Goal: Task Accomplishment & Management: Manage account settings

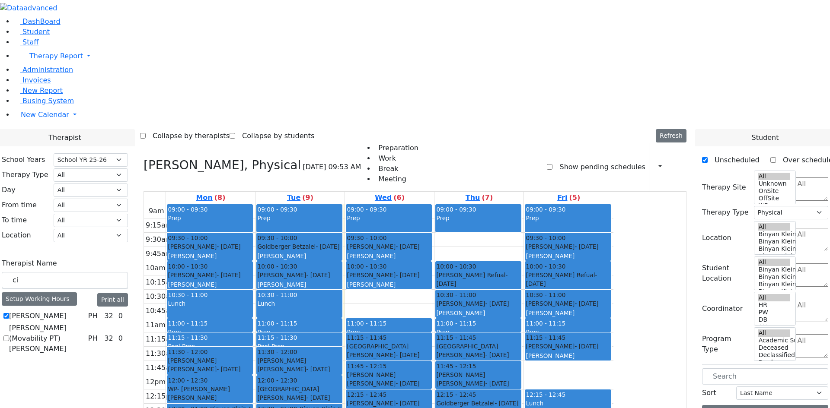
select select "212"
select select "2"
click at [67, 311] on label "[PERSON_NAME]" at bounding box center [37, 316] width 57 height 10
click at [9, 313] on input "[PERSON_NAME]" at bounding box center [6, 316] width 6 height 6
checkbox input "false"
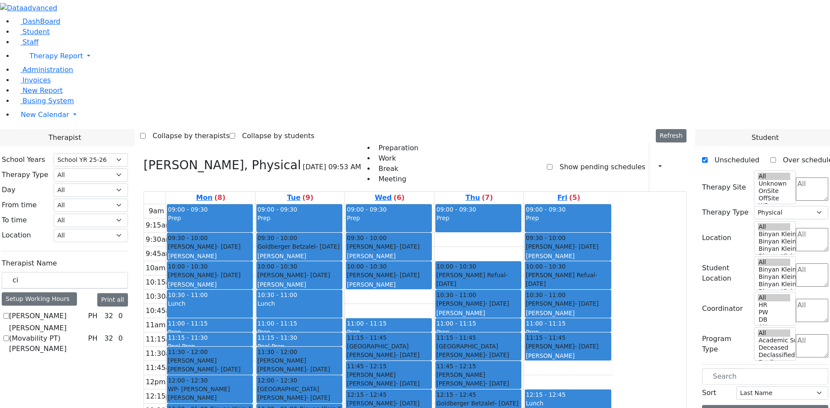
select select
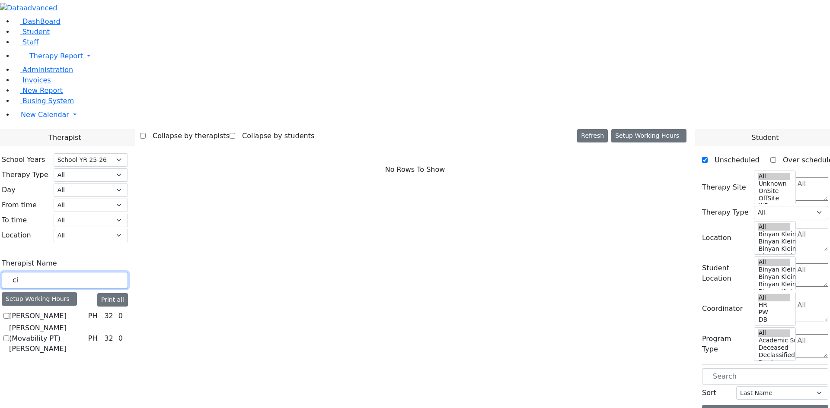
click at [128, 272] on input "ci" at bounding box center [65, 280] width 126 height 16
type input "c"
type input "wiz"
click at [67, 311] on label "Wizman Aryeh" at bounding box center [37, 316] width 57 height 10
click at [9, 313] on input "Wizman Aryeh" at bounding box center [6, 316] width 6 height 6
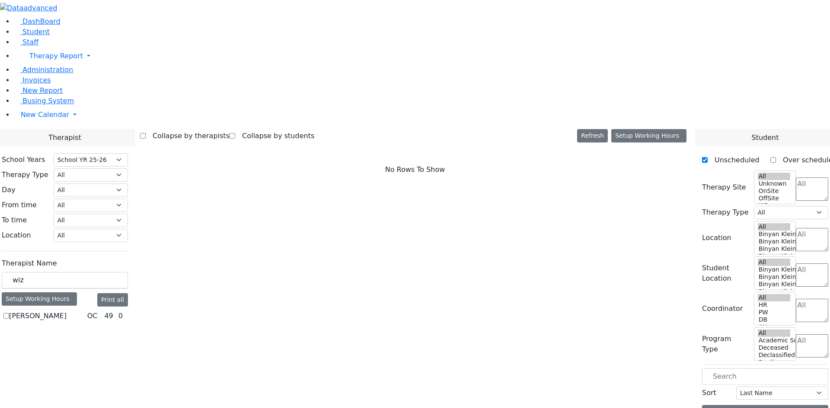
checkbox input "true"
select select "1"
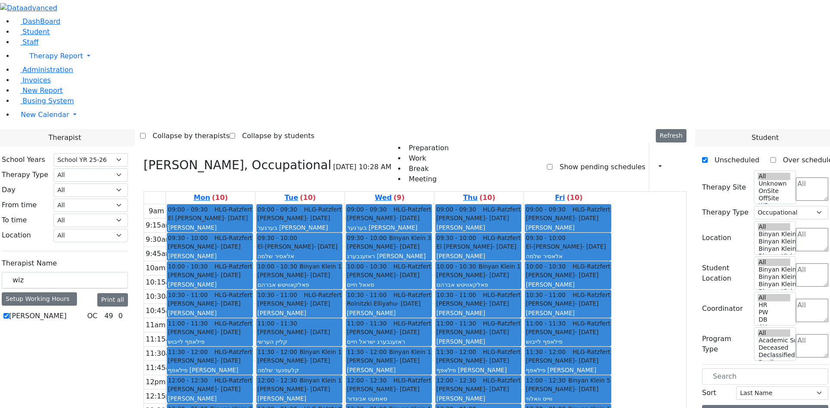
click at [553, 160] on label "Show pending schedules" at bounding box center [598, 167] width 92 height 14
click at [552, 164] on input "Show pending schedules" at bounding box center [550, 167] width 6 height 6
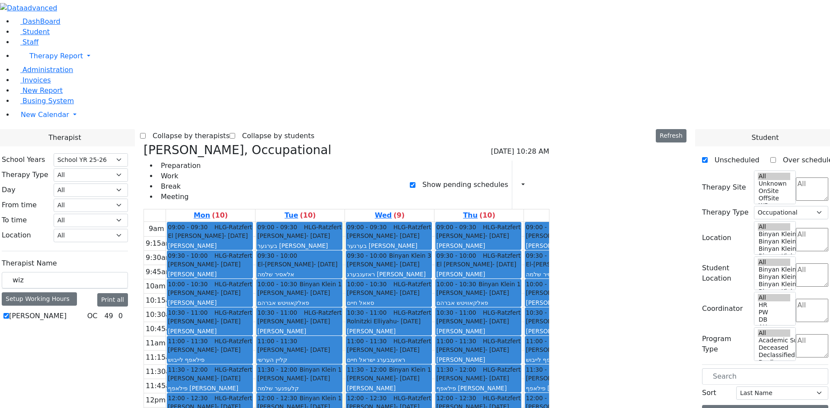
click at [508, 178] on label "Show pending schedules" at bounding box center [461, 185] width 92 height 14
click at [415, 182] on input "Show pending schedules" at bounding box center [413, 185] width 6 height 6
checkbox input "false"
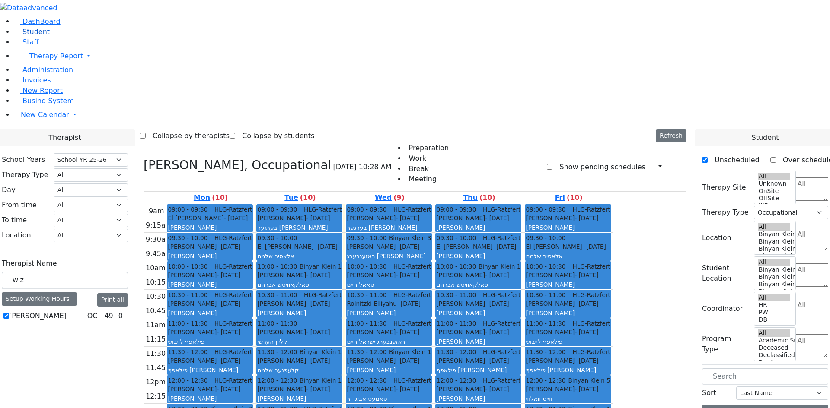
click at [29, 36] on span "Student" at bounding box center [35, 32] width 27 height 8
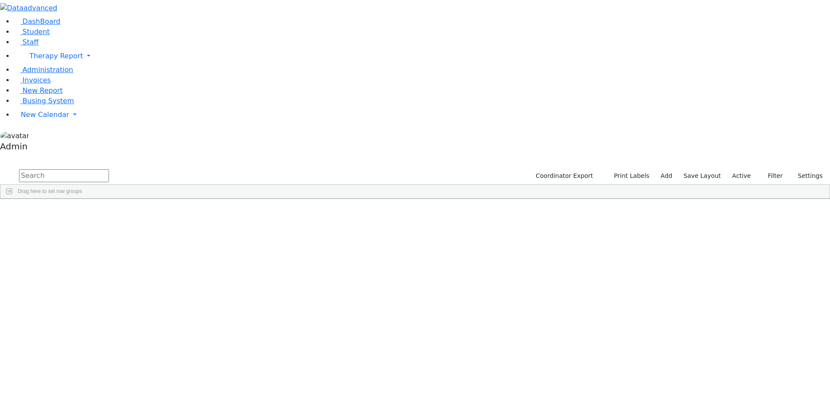
click at [109, 169] on input "text" at bounding box center [64, 175] width 90 height 13
click at [109, 169] on input "rubi" at bounding box center [64, 175] width 90 height 13
type input "r"
type input "aker"
click at [142, 225] on div "Mordechie" at bounding box center [106, 231] width 71 height 12
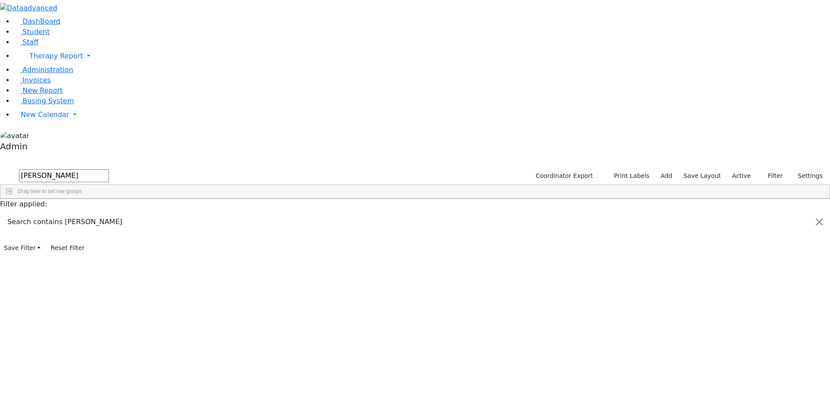
click at [142, 225] on div "Mordechie" at bounding box center [106, 231] width 71 height 12
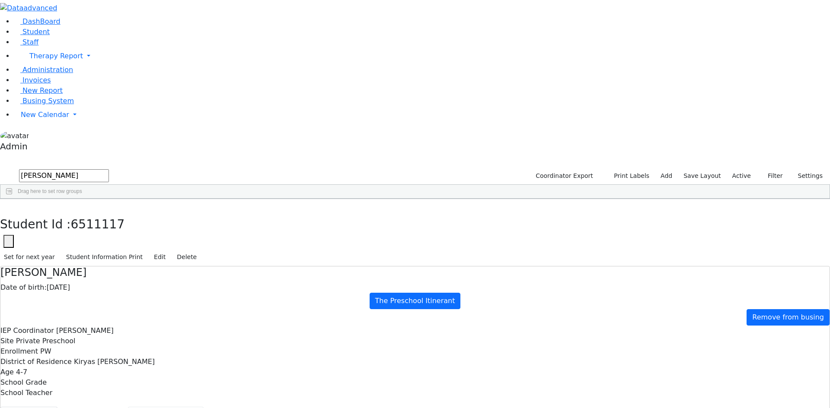
click at [204, 407] on button "Recommendation" at bounding box center [166, 416] width 76 height 18
checkbox input "true"
click at [13, 199] on button "button" at bounding box center [6, 208] width 13 height 18
drag, startPoint x: 166, startPoint y: 39, endPoint x: 92, endPoint y: 34, distance: 73.2
click at [92, 34] on div "DashBoard Student Staff Therapy Report Student Old Calendar Report Admin" at bounding box center [415, 264] width 830 height 529
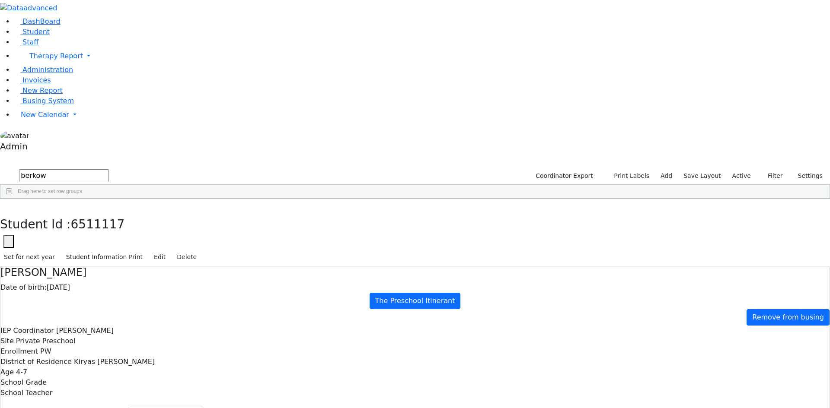
type input "berkow"
click at [141, 261] on div "Yanky" at bounding box center [105, 267] width 71 height 12
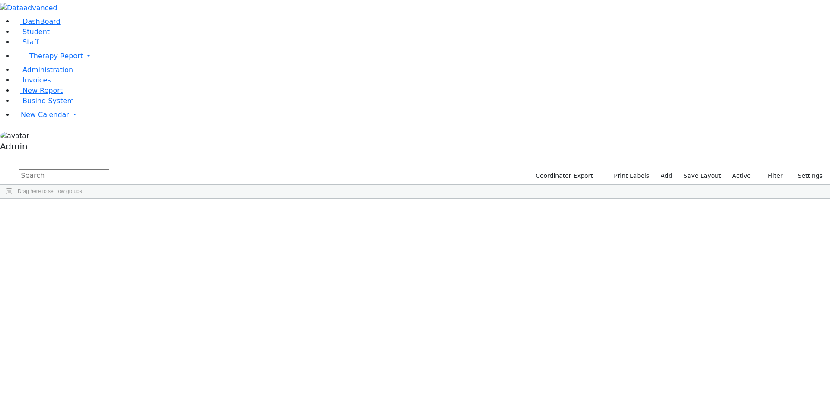
click at [109, 169] on input "text" at bounding box center [64, 175] width 90 height 13
type input "berkow"
click at [142, 261] on div "Yanky" at bounding box center [106, 267] width 71 height 12
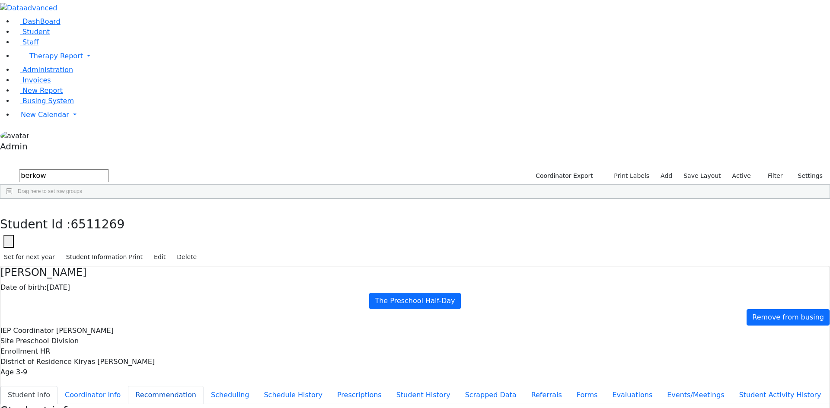
click at [204, 386] on button "Recommendation" at bounding box center [166, 395] width 76 height 18
checkbox input "true"
click at [588, 405] on select "Prescription OT/PT/Nursing CPSE OT-PT Presscription Prescription2" at bounding box center [607, 411] width 101 height 13
select select "CPSE OT-PT Presscription"
click at [567, 405] on select "Prescription OT/PT/Nursing CPSE OT-PT Presscription Prescription2" at bounding box center [607, 411] width 101 height 13
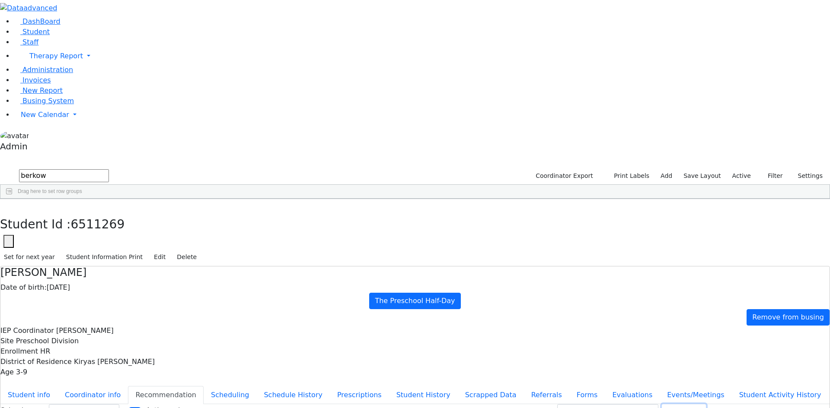
click at [675, 405] on button "Download" at bounding box center [684, 411] width 44 height 13
click at [13, 199] on button "button" at bounding box center [6, 208] width 13 height 18
drag, startPoint x: 189, startPoint y: 35, endPoint x: 97, endPoint y: 29, distance: 92.3
click at [98, 29] on div "DashBoard Student Staff Therapy Report Student Old Calendar Report Admin" at bounding box center [415, 254] width 830 height 509
type input "schon"
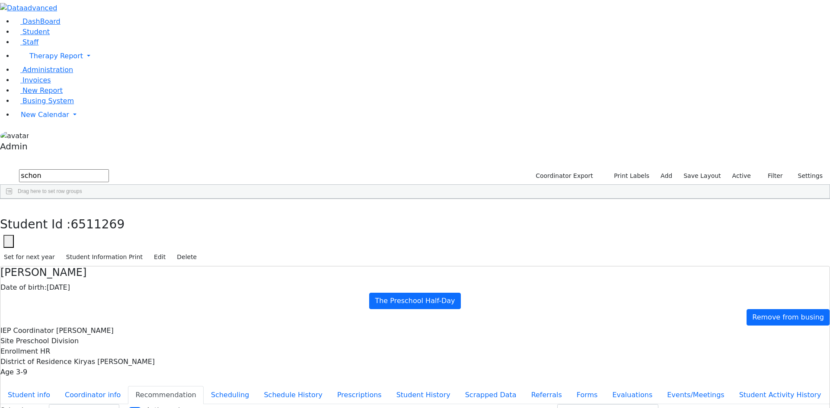
click at [141, 213] on div "Isaac" at bounding box center [105, 219] width 71 height 12
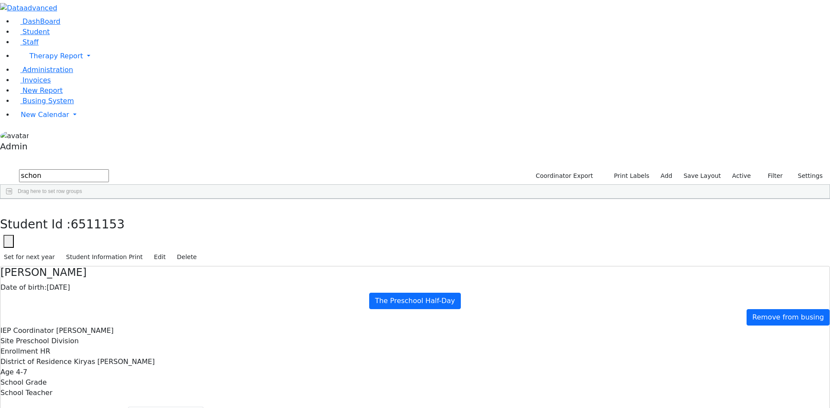
select select "CPSE OT-PT Presscription"
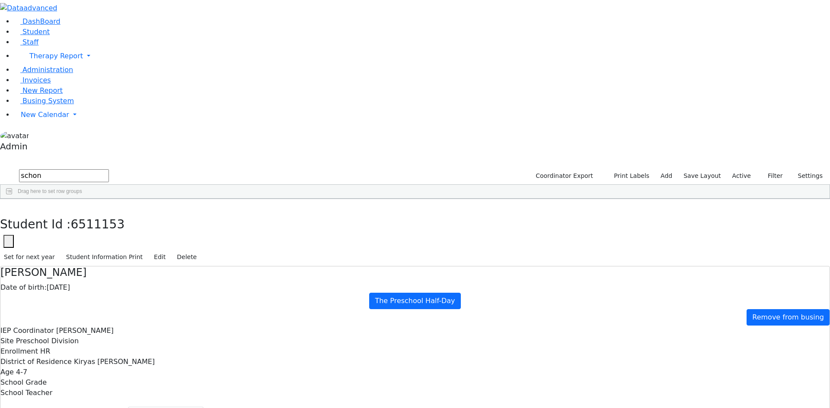
checkbox input "true"
click at [9, 206] on icon "button" at bounding box center [6, 208] width 5 height 5
click at [47, 119] on span "New Calendar" at bounding box center [45, 115] width 48 height 8
click at [51, 147] on span "Teacher Report" at bounding box center [47, 142] width 52 height 8
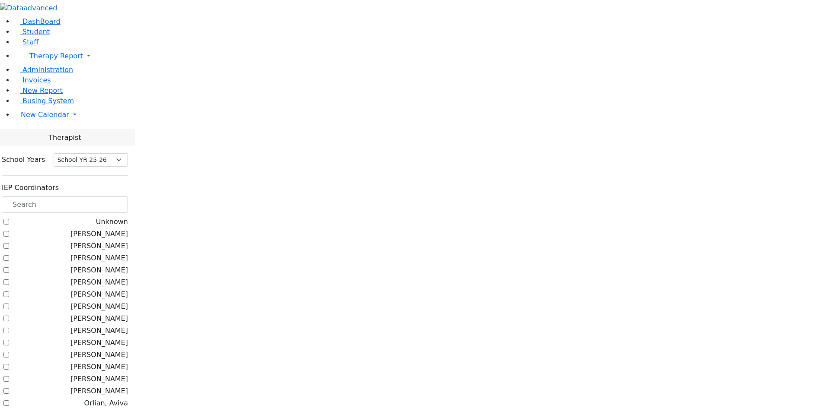
select select "212"
click at [128, 197] on input "text" at bounding box center [65, 205] width 126 height 16
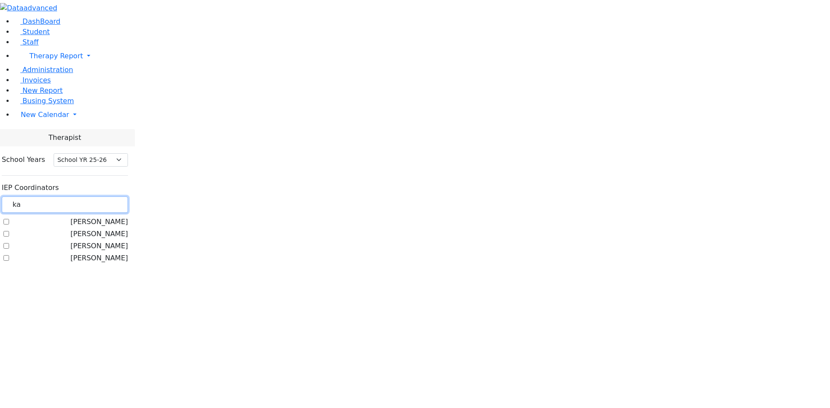
type input "ka"
click at [128, 229] on label "[PERSON_NAME]" at bounding box center [98, 234] width 57 height 10
click at [9, 231] on input "[PERSON_NAME]" at bounding box center [6, 234] width 6 height 6
checkbox input "true"
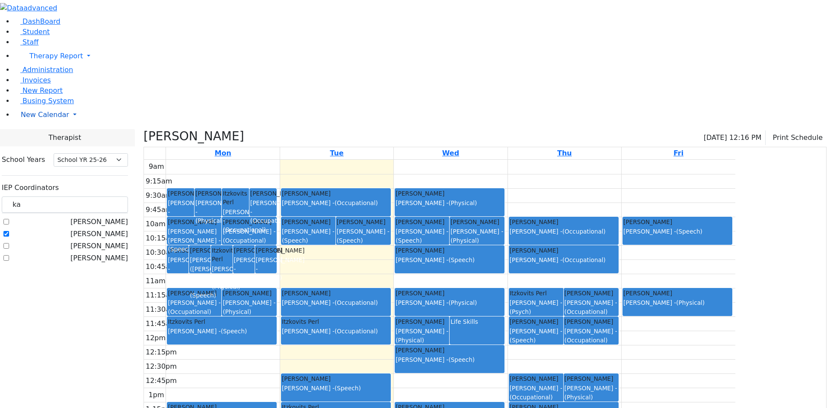
click at [48, 119] on span "New Calendar" at bounding box center [45, 115] width 48 height 8
click at [48, 136] on span "Calendar" at bounding box center [34, 132] width 31 height 8
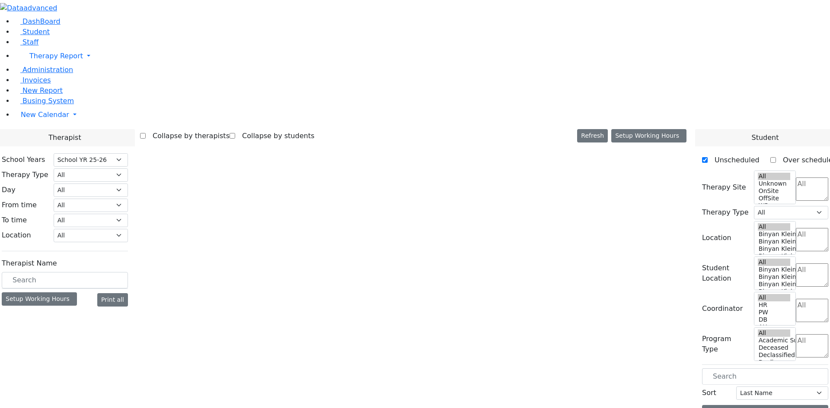
select select "212"
select select "1"
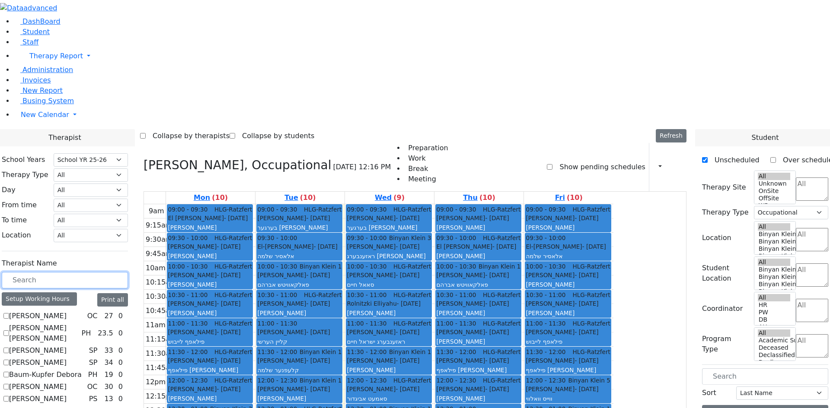
click at [128, 272] on input "text" at bounding box center [65, 280] width 126 height 16
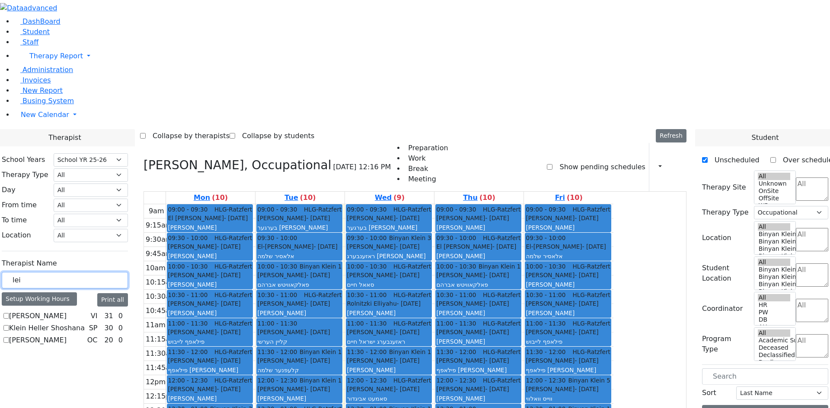
type input "lei"
click at [67, 335] on label "[PERSON_NAME]" at bounding box center [37, 340] width 57 height 10
click at [9, 338] on input "[PERSON_NAME]" at bounding box center [6, 341] width 6 height 6
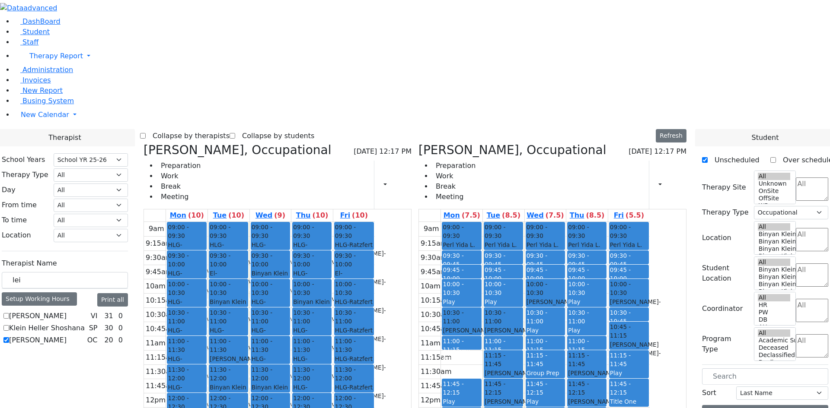
click at [143, 143] on icon at bounding box center [143, 150] width 0 height 14
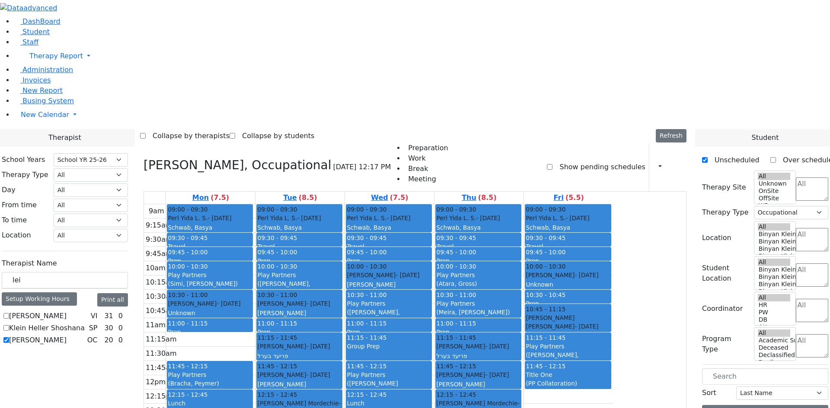
click at [67, 335] on label "[PERSON_NAME]" at bounding box center [37, 340] width 57 height 10
click at [9, 338] on input "[PERSON_NAME]" at bounding box center [6, 341] width 6 height 6
checkbox input "false"
select select
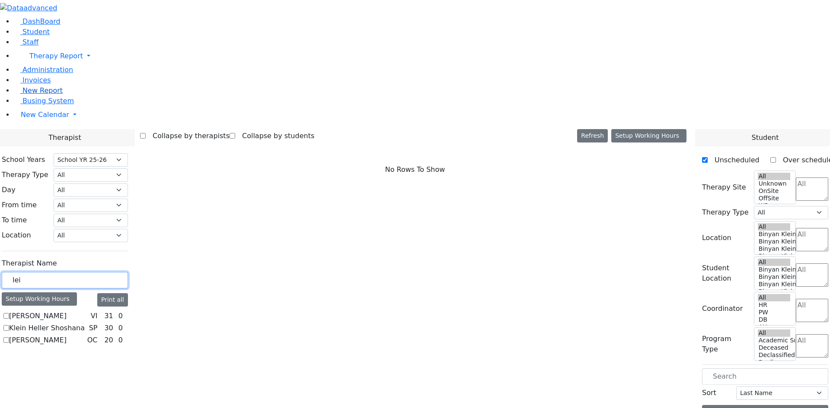
drag, startPoint x: 141, startPoint y: 150, endPoint x: 85, endPoint y: 149, distance: 55.8
type input "bider"
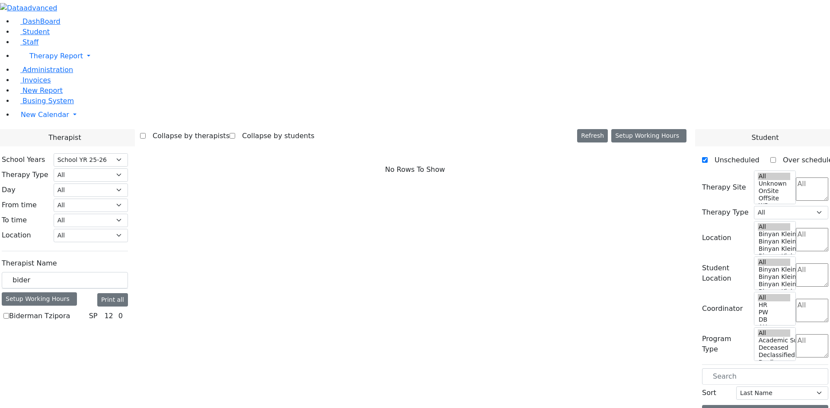
click at [70, 311] on label "Biderman Tzipora" at bounding box center [39, 316] width 61 height 10
click at [9, 313] on input "Biderman Tzipora" at bounding box center [6, 316] width 6 height 6
checkbox input "true"
select select "3"
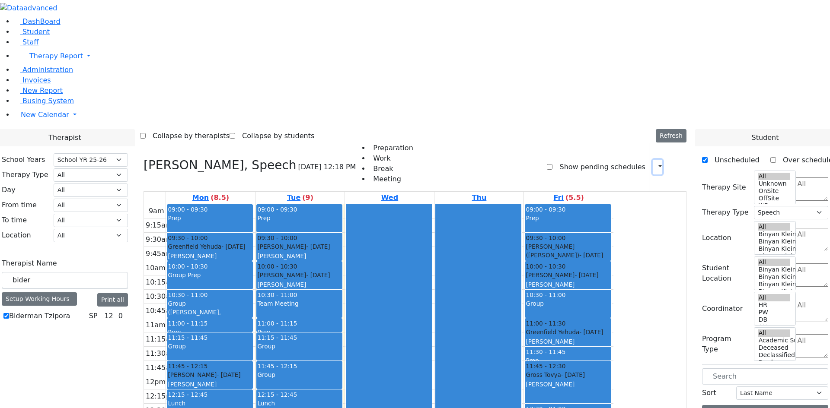
click at [656, 160] on button "button" at bounding box center [658, 167] width 10 height 15
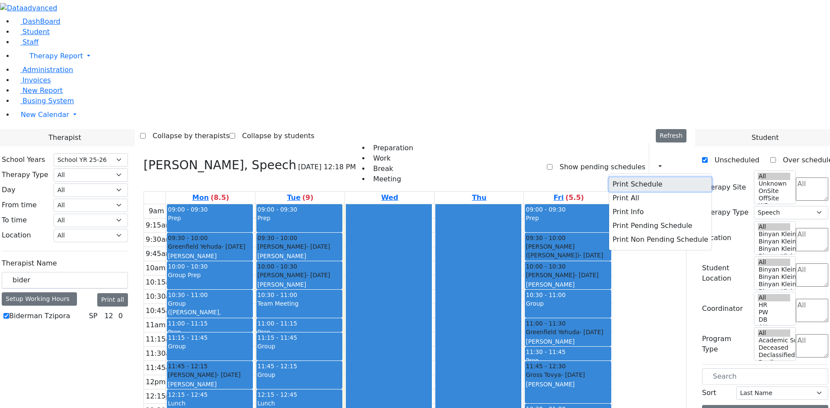
click at [615, 178] on button "Print Schedule" at bounding box center [660, 185] width 102 height 14
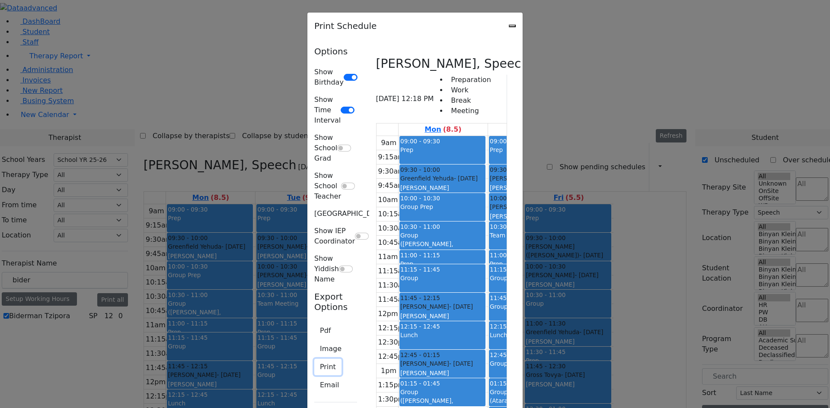
click at [314, 359] on button "Print" at bounding box center [327, 367] width 27 height 16
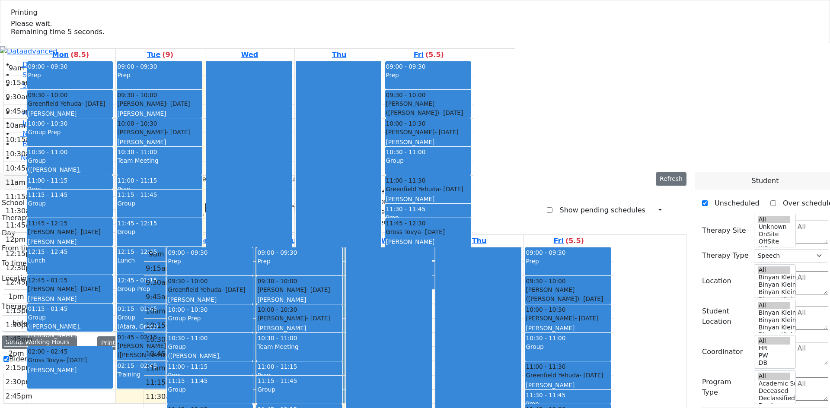
select select "212"
select select "3"
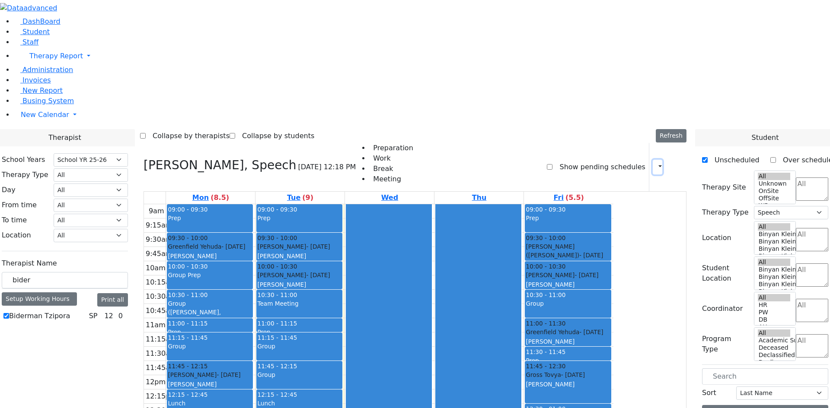
click at [655, 163] on icon "button" at bounding box center [655, 167] width 0 height 8
click at [542, 129] on div "Collapse by therapists Collapse by students Refresh Setup Working Hours Print S…" at bounding box center [415, 136] width 550 height 14
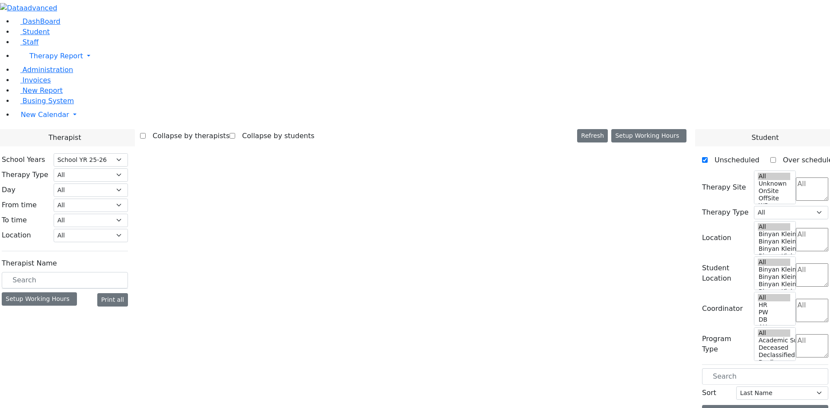
select select "212"
select select "3"
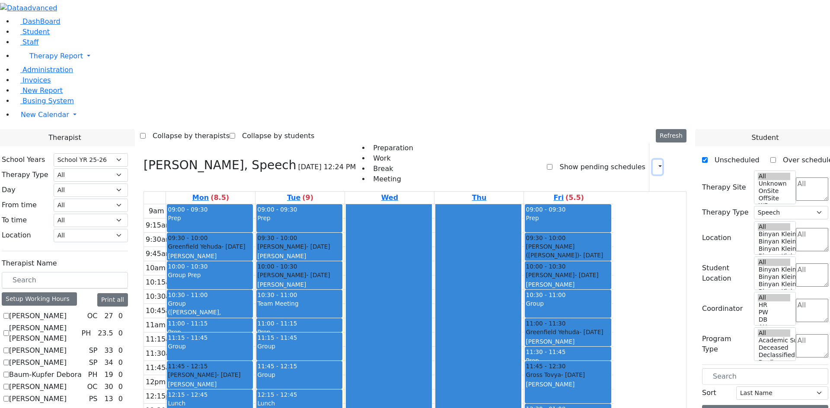
click at [653, 160] on button "button" at bounding box center [658, 167] width 10 height 15
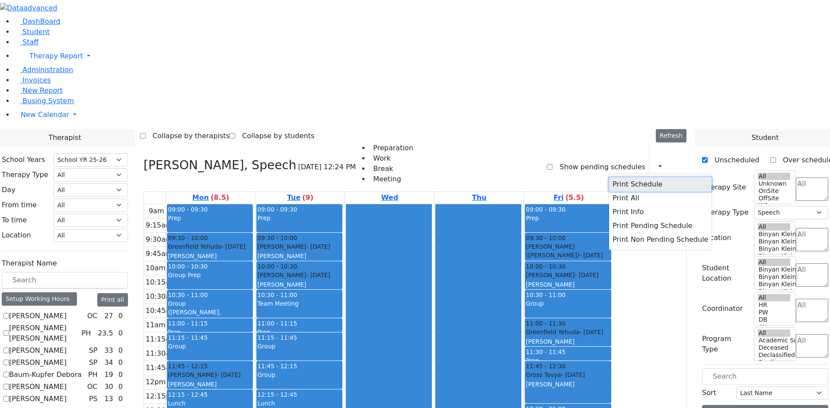
click at [648, 178] on button "Print Schedule" at bounding box center [660, 185] width 102 height 14
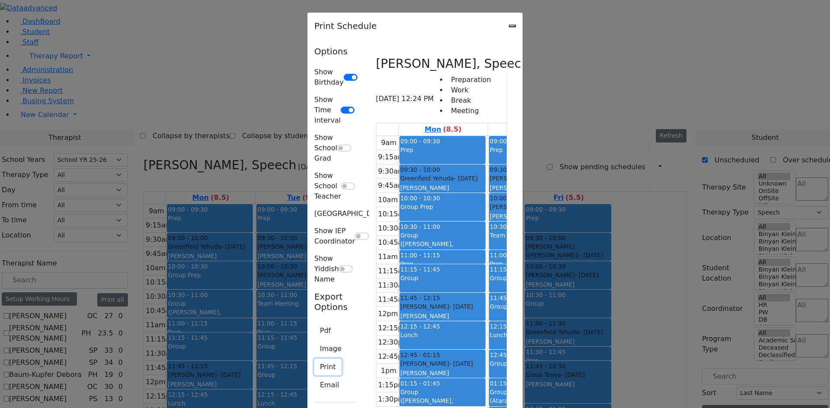
click at [314, 359] on button "Print" at bounding box center [327, 367] width 27 height 16
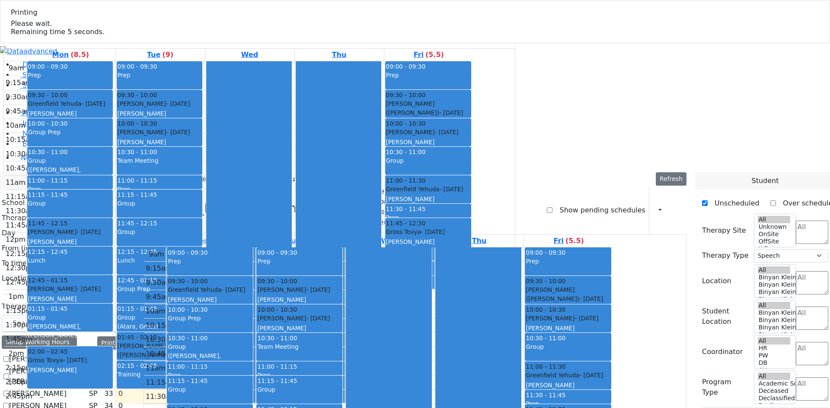
select select "212"
select select "3"
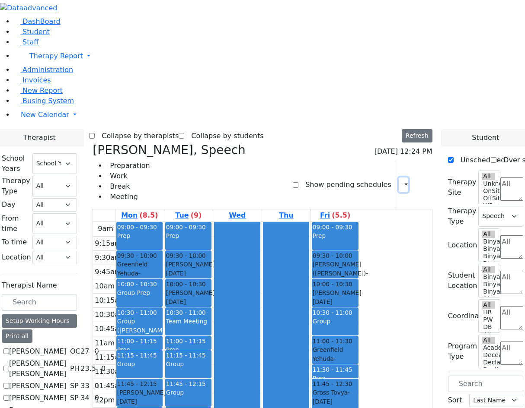
click at [399, 178] on button "button" at bounding box center [403, 185] width 10 height 15
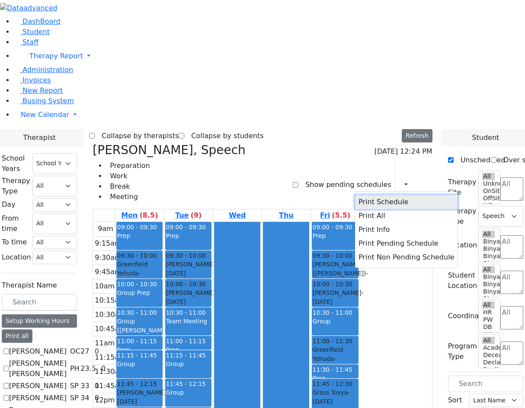
click at [396, 195] on button "Print Schedule" at bounding box center [406, 202] width 102 height 14
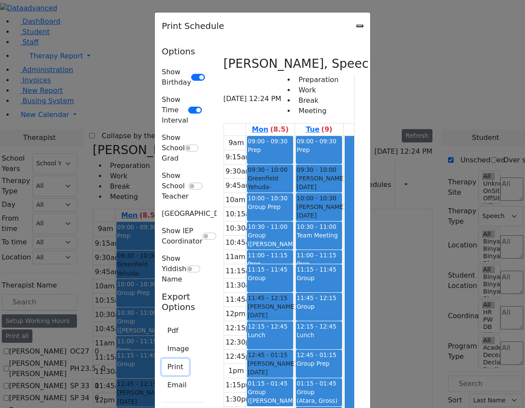
click at [162, 359] on button "Print" at bounding box center [175, 367] width 27 height 16
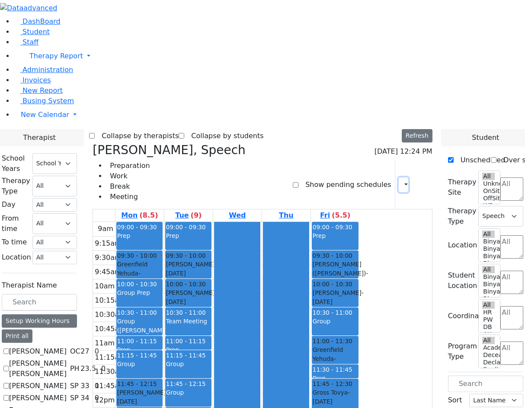
click at [398, 178] on button "button" at bounding box center [403, 185] width 10 height 15
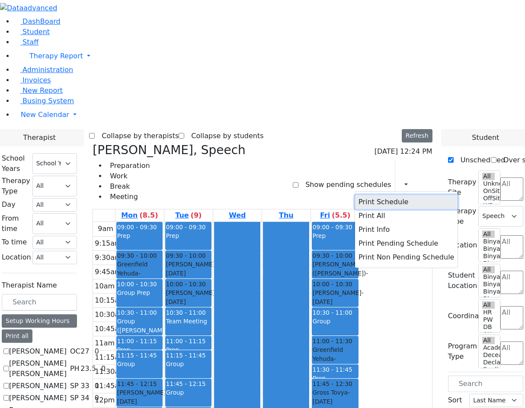
click at [389, 195] on button "Print Schedule" at bounding box center [406, 202] width 102 height 14
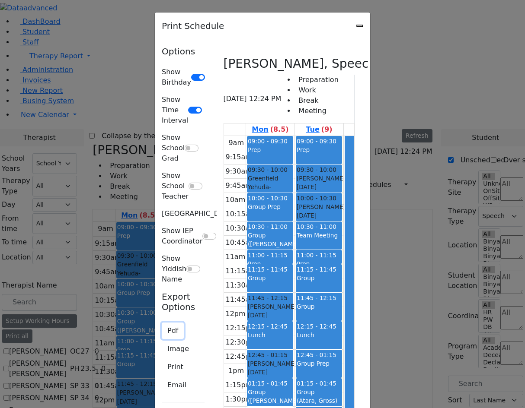
click at [162, 323] on button "Pdf" at bounding box center [173, 331] width 22 height 16
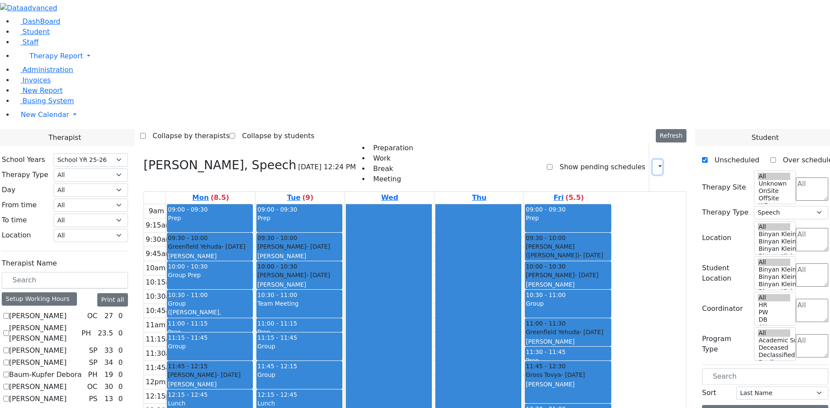
click at [653, 160] on button "button" at bounding box center [658, 167] width 10 height 15
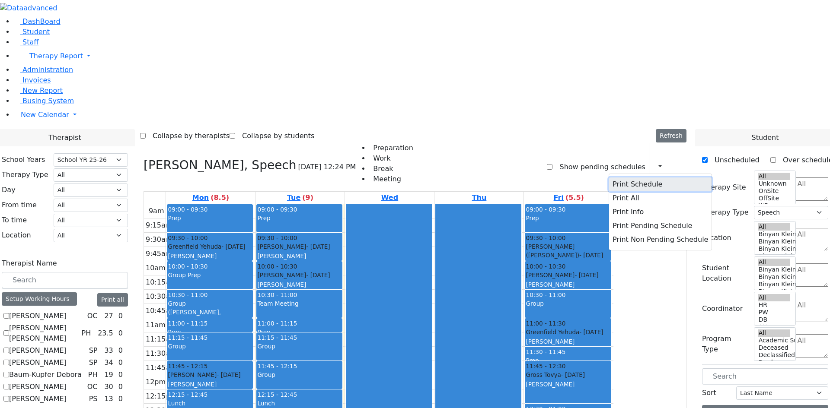
click at [618, 178] on button "Print Schedule" at bounding box center [660, 185] width 102 height 14
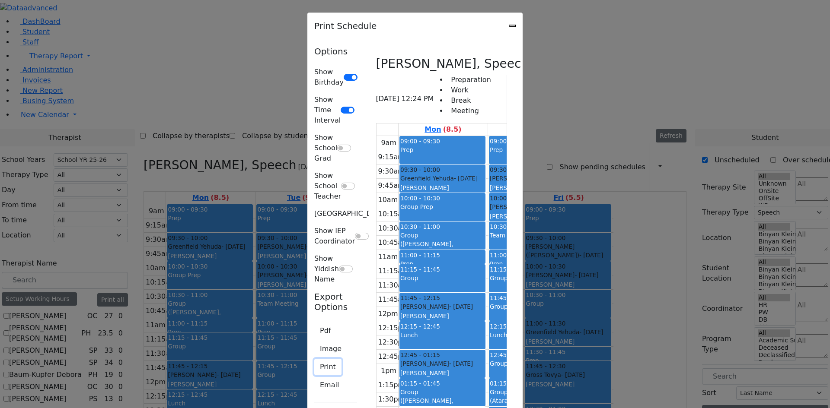
click at [314, 359] on button "Print" at bounding box center [327, 367] width 27 height 16
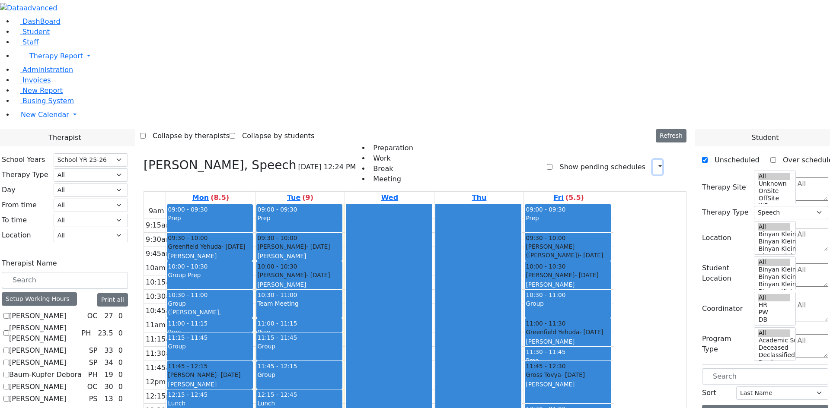
click at [654, 160] on button "button" at bounding box center [658, 167] width 10 height 15
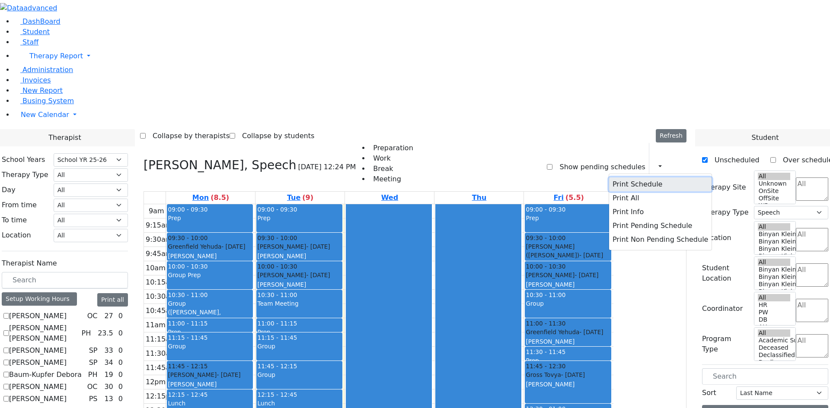
click at [650, 178] on button "Print Schedule" at bounding box center [660, 185] width 102 height 14
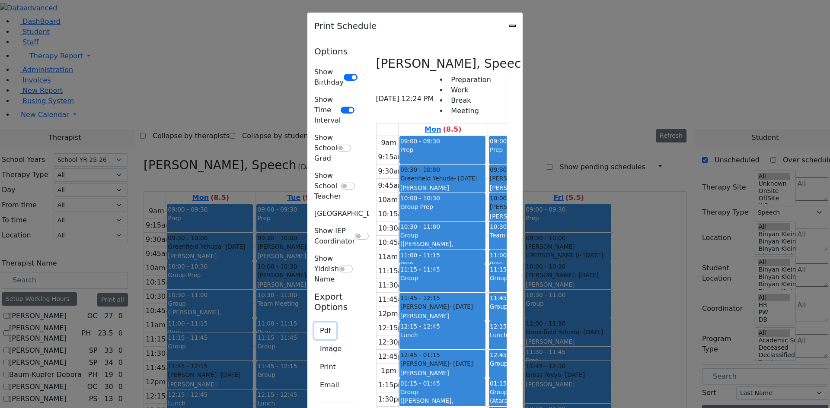
click at [314, 323] on button "Pdf" at bounding box center [325, 331] width 22 height 16
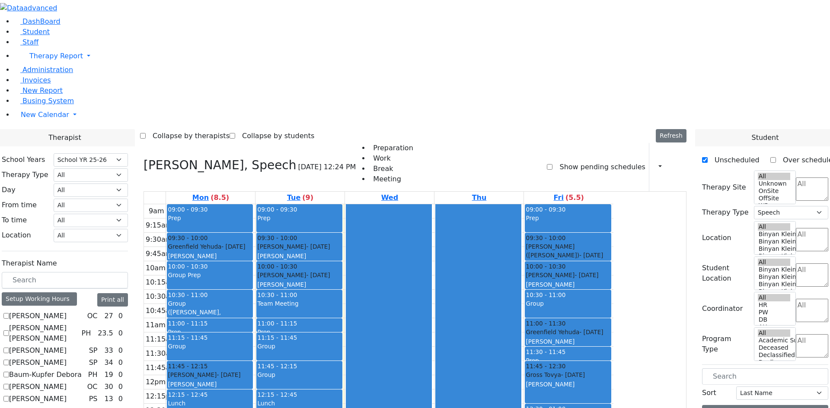
checkbox input "true"
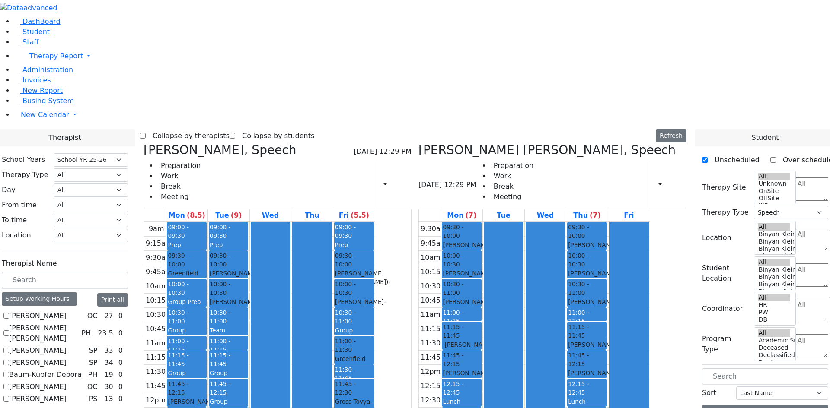
click at [51, 406] on label "Berger Gitty" at bounding box center [30, 411] width 42 height 10
click at [9, 408] on input "Berger Gitty" at bounding box center [6, 411] width 6 height 6
checkbox input "true"
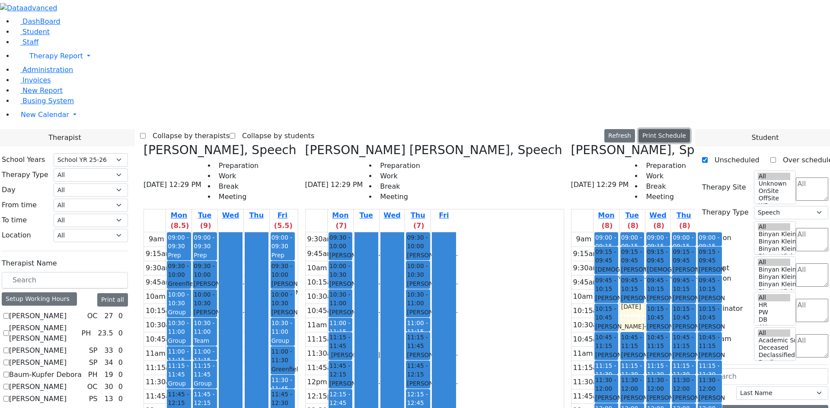
click at [685, 129] on button "Print Schedule" at bounding box center [663, 135] width 51 height 13
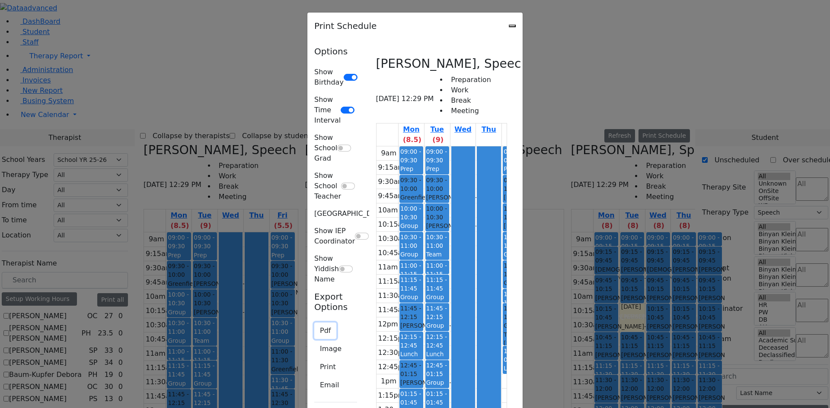
click at [314, 323] on button "Pdf" at bounding box center [325, 331] width 22 height 16
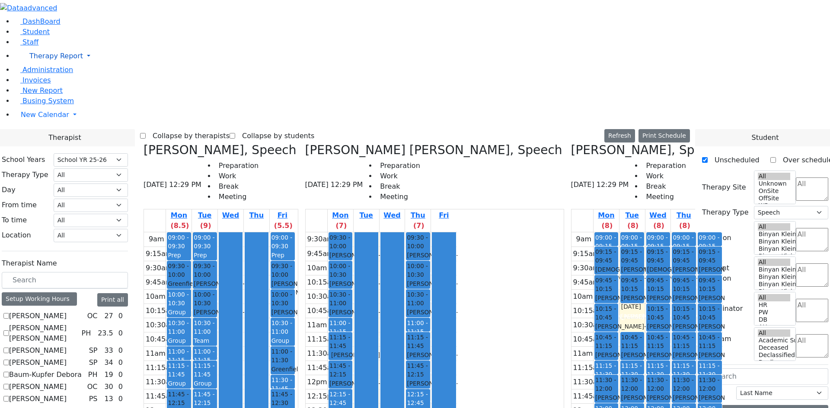
click at [39, 60] on span "Therapy Report" at bounding box center [56, 56] width 54 height 8
click at [45, 89] on span "Calendar" at bounding box center [42, 84] width 31 height 8
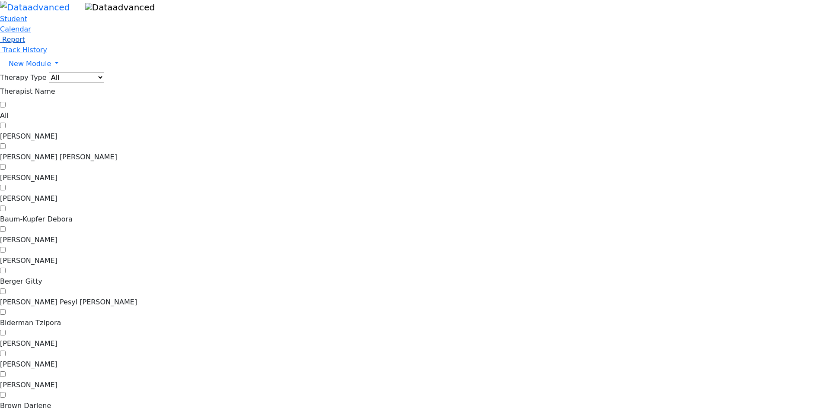
drag, startPoint x: 36, startPoint y: 101, endPoint x: 42, endPoint y: 100, distance: 6.1
click at [25, 44] on span "Report" at bounding box center [13, 39] width 23 height 8
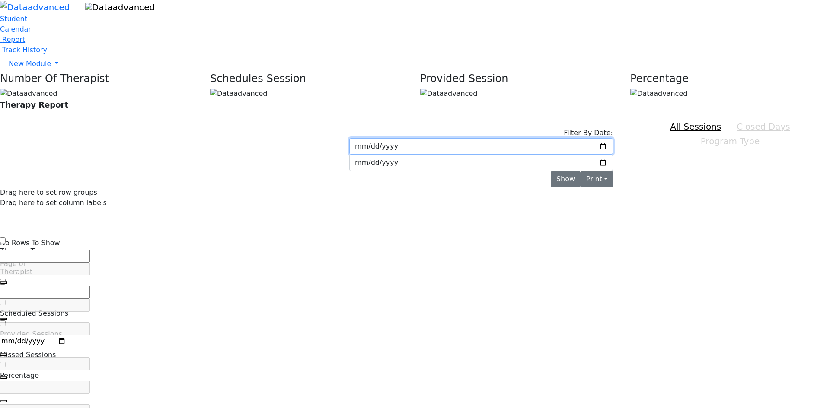
click at [481, 138] on input "Filter By Date:" at bounding box center [481, 146] width 264 height 16
click at [484, 138] on input "Filter By Date:" at bounding box center [481, 146] width 264 height 16
type input "2024-12-02"
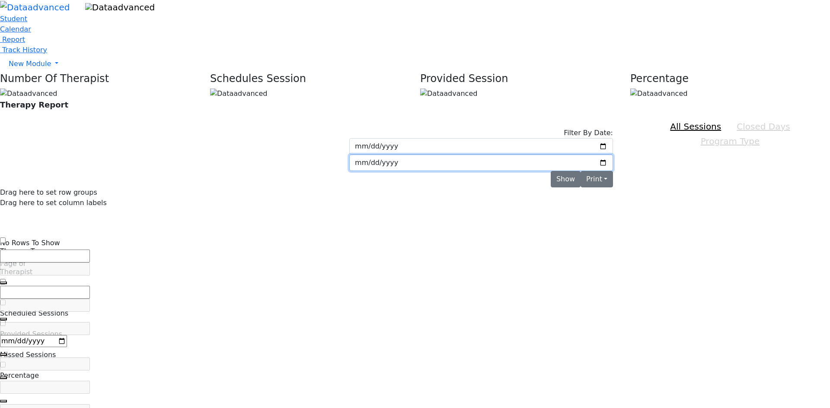
click at [546, 155] on input "date" at bounding box center [481, 163] width 264 height 16
click at [555, 155] on input "date" at bounding box center [481, 163] width 264 height 16
type input "2025-01-15"
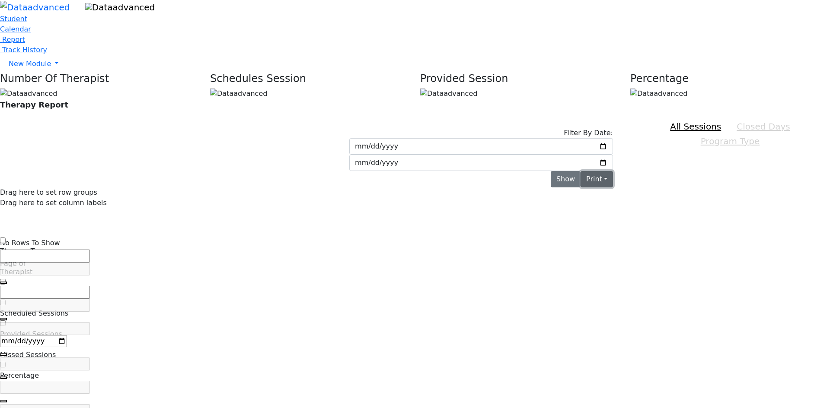
click at [613, 171] on button "Print" at bounding box center [596, 179] width 32 height 16
click at [612, 206] on link "Print All Therapist" at bounding box center [575, 213] width 76 height 14
click at [580, 171] on button "Show" at bounding box center [566, 179] width 30 height 16
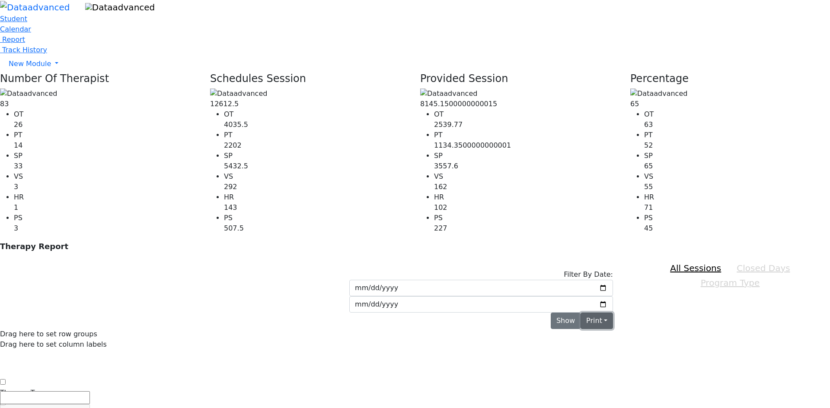
click at [613, 313] on button "Print" at bounding box center [596, 321] width 32 height 16
click at [611, 334] on link "Print By Therapist" at bounding box center [575, 341] width 76 height 14
click at [51, 68] on span "New Module" at bounding box center [30, 64] width 42 height 8
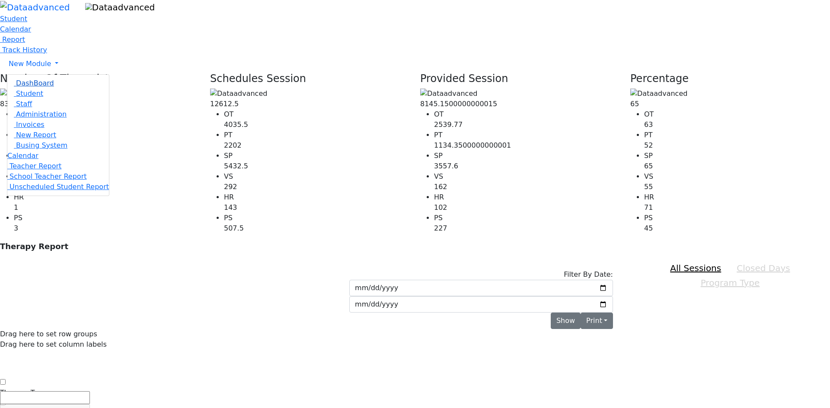
click at [54, 87] on span "DashBoard" at bounding box center [35, 83] width 38 height 8
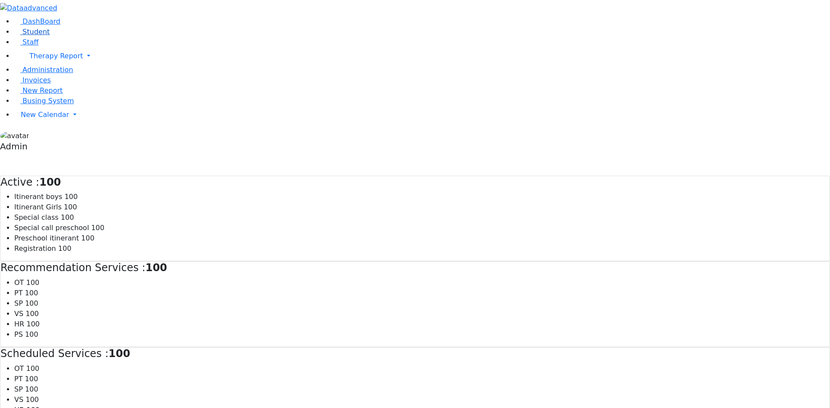
click at [39, 36] on span "Student" at bounding box center [35, 32] width 27 height 8
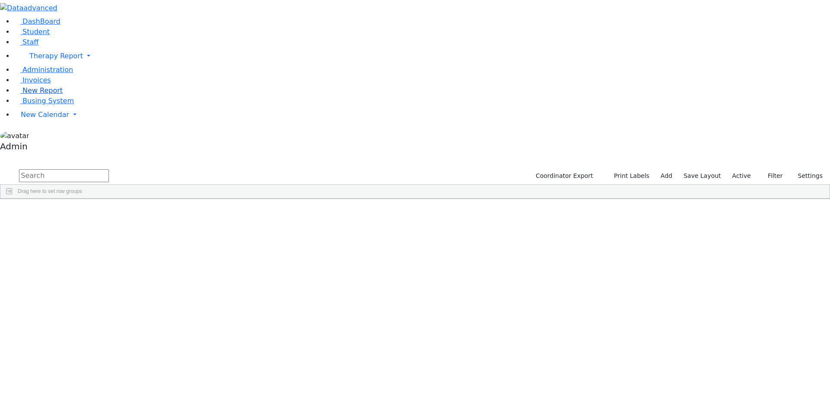
click at [48, 95] on link "New Report" at bounding box center [38, 90] width 49 height 8
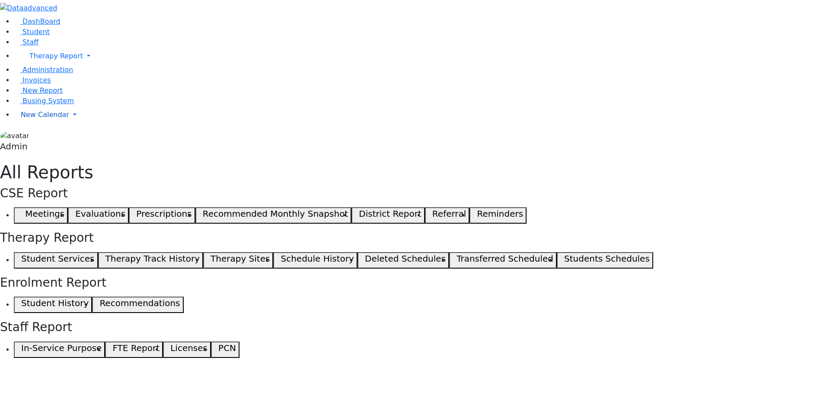
click at [45, 119] on span "New Calendar" at bounding box center [45, 115] width 48 height 8
click at [45, 136] on span "Calendar" at bounding box center [34, 132] width 31 height 8
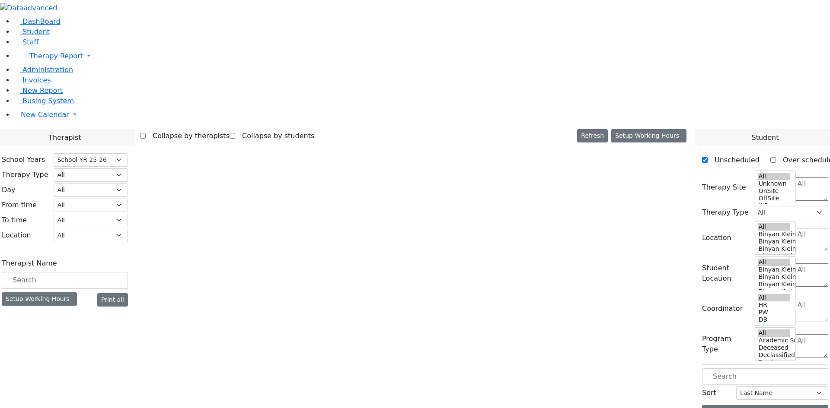
select select "212"
select select "3"
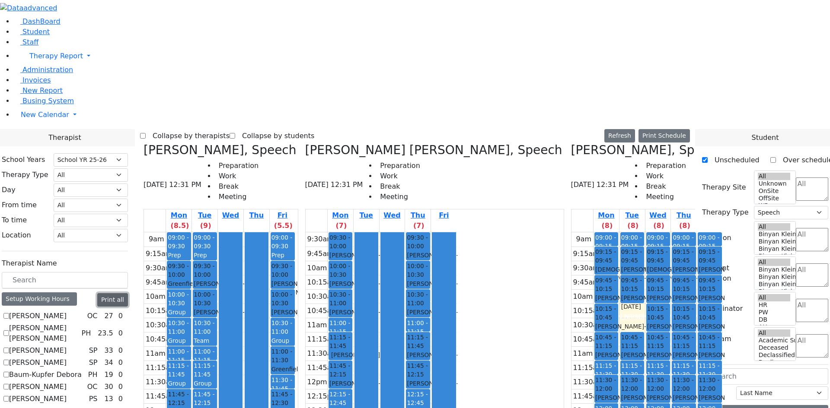
click at [128, 293] on button "Print all" at bounding box center [112, 299] width 31 height 13
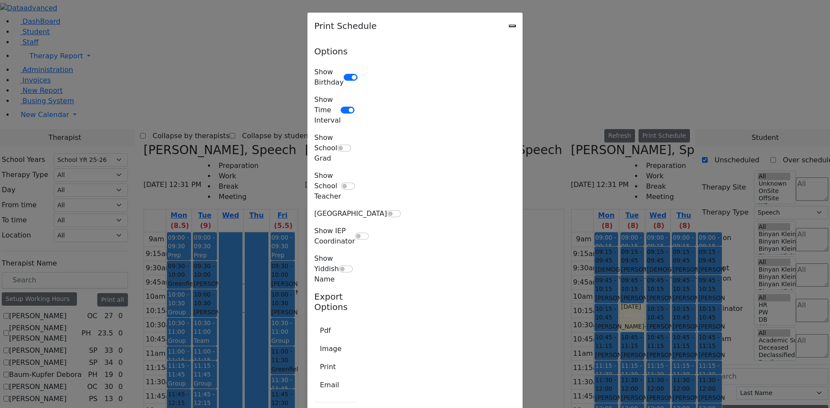
click at [512, 26] on icon "Close" at bounding box center [512, 26] width 0 height 0
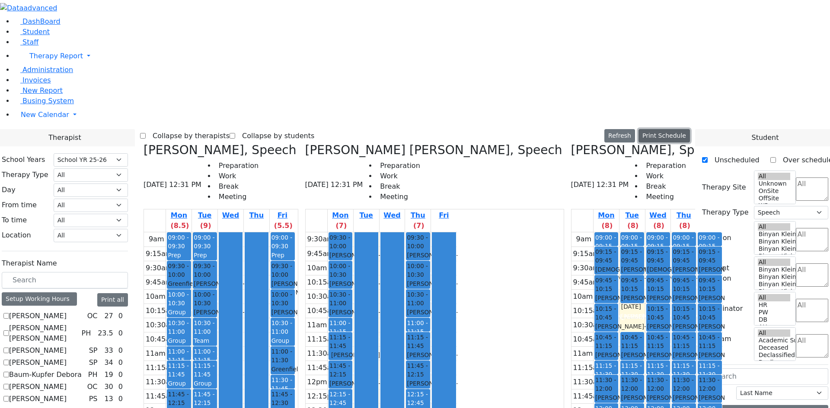
click at [690, 129] on button "Print Schedule" at bounding box center [663, 135] width 51 height 13
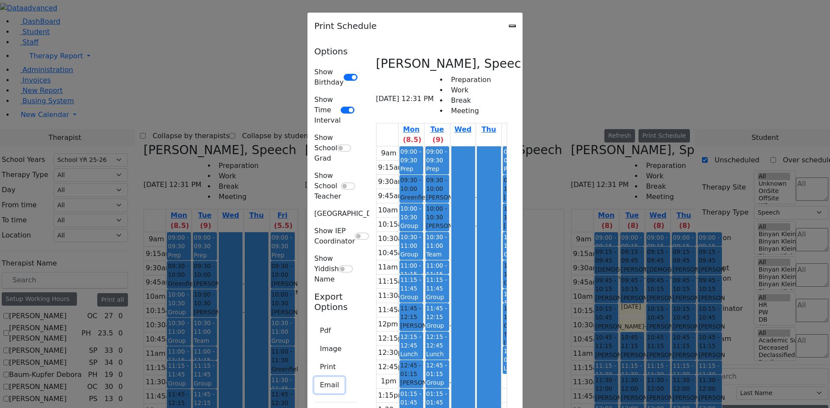
click at [314, 377] on button "Email" at bounding box center [329, 385] width 30 height 16
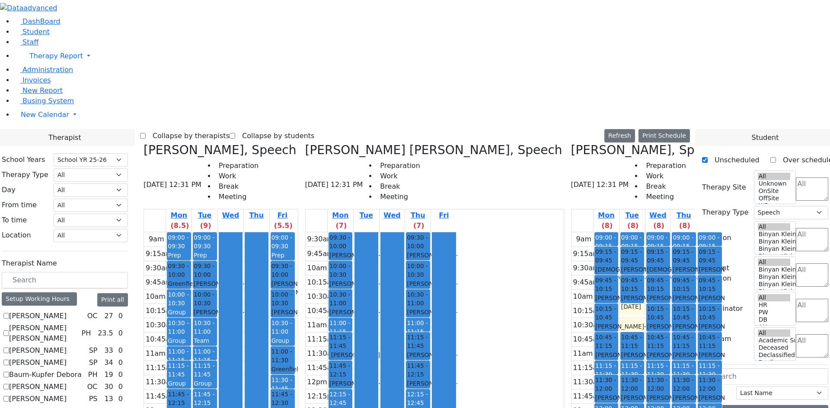
click at [51, 406] on label "Berger Gitty" at bounding box center [30, 411] width 42 height 10
click at [9, 408] on input "Berger Gitty" at bounding box center [6, 411] width 6 height 6
checkbox input "false"
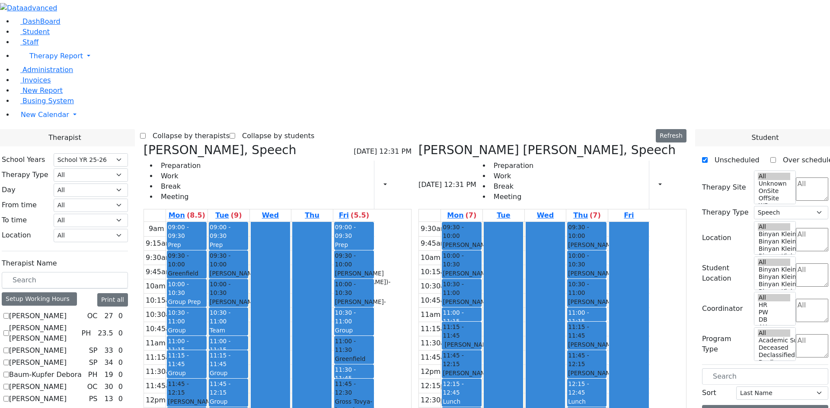
checkbox input "false"
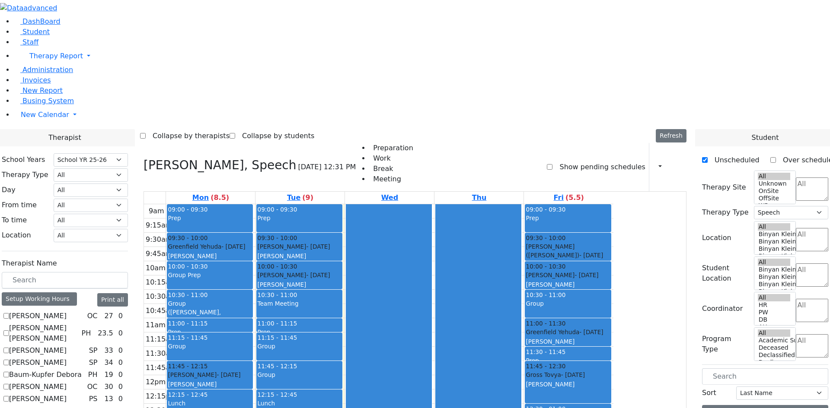
click at [659, 143] on div "Print Schedule Print All Print Info Print Pending Schedule Print Non Pending Sc…" at bounding box center [668, 167] width 38 height 48
click at [655, 160] on button "button" at bounding box center [658, 167] width 10 height 15
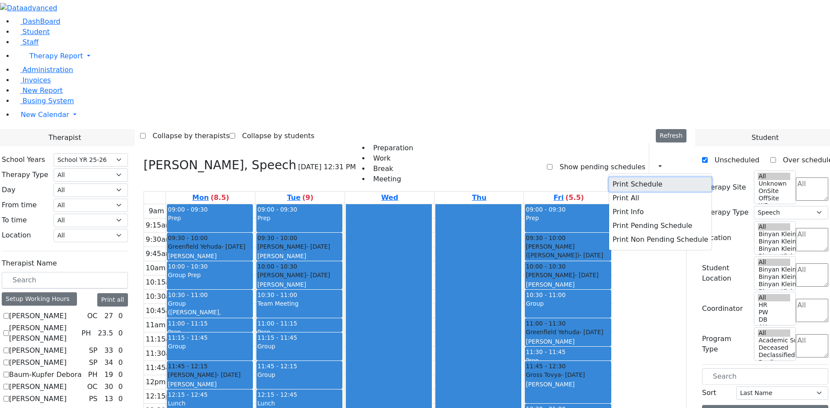
click at [644, 178] on button "Print Schedule" at bounding box center [660, 185] width 102 height 14
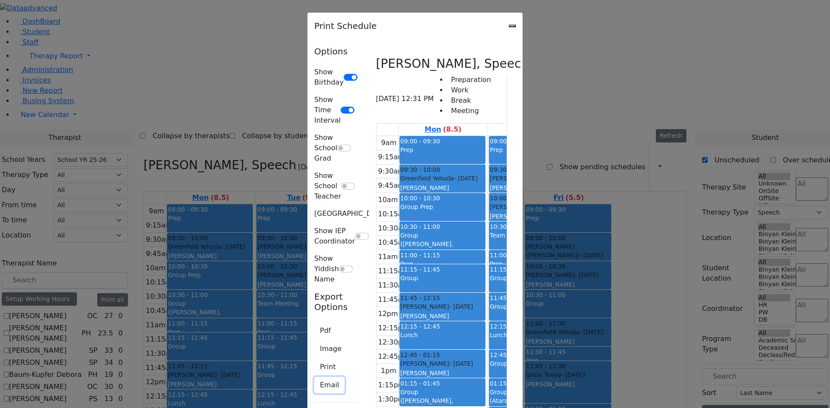
click at [314, 377] on button "Email" at bounding box center [329, 385] width 30 height 16
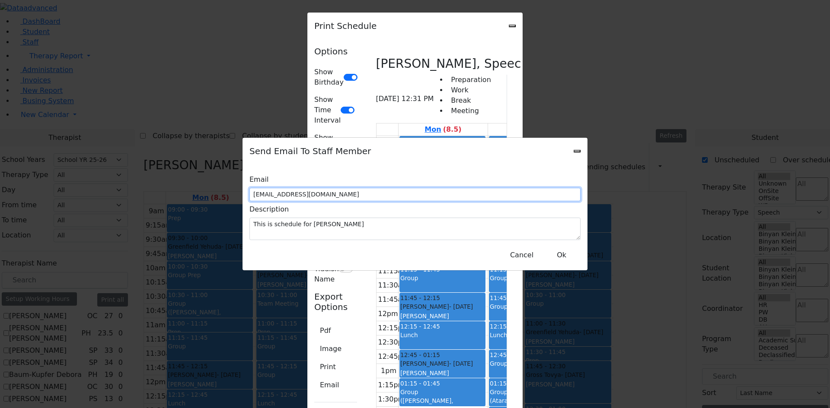
click at [347, 194] on input "T_Biderman@kjsd.k12.ny.us" at bounding box center [414, 194] width 331 height 13
drag, startPoint x: 360, startPoint y: 193, endPoint x: 306, endPoint y: 190, distance: 53.7
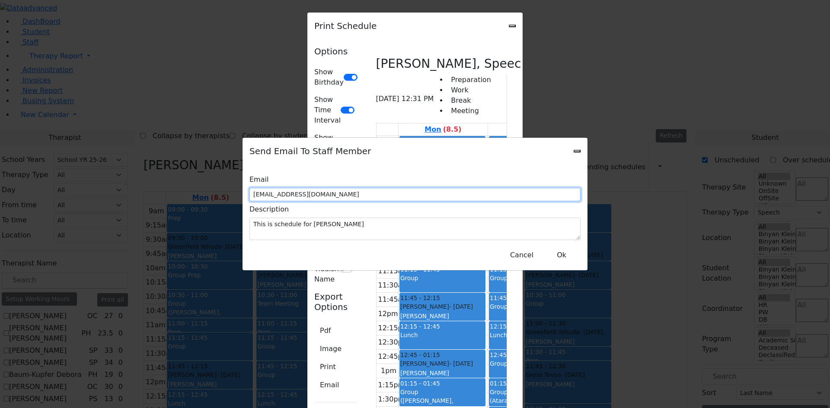
click at [306, 190] on div "Email T_Biderman@kjsd.k12.ny.us" at bounding box center [414, 187] width 331 height 30
type input "I_polatsek@kjsd.k12.ny.us"
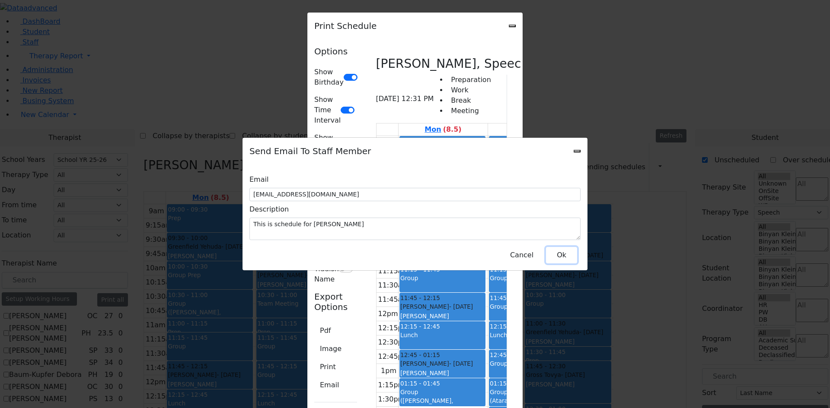
click at [568, 249] on button "Ok" at bounding box center [561, 255] width 31 height 16
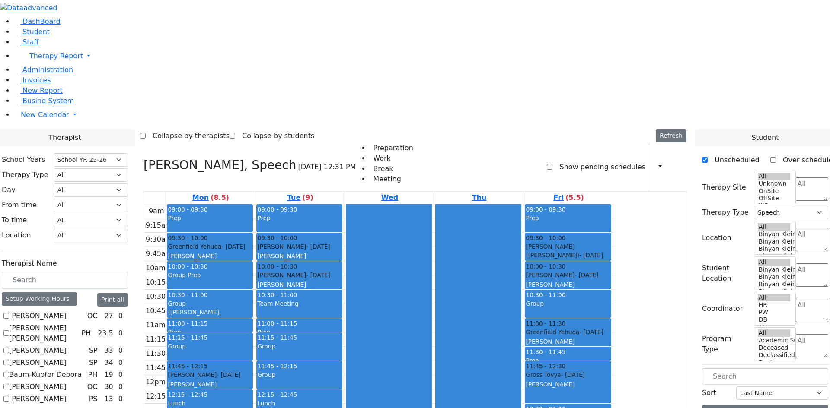
drag, startPoint x: 461, startPoint y: 14, endPoint x: 462, endPoint y: 6, distance: 7.9
click at [462, 129] on div "Collapse by therapists Collapse by students Refresh Setup Working Hours Print S…" at bounding box center [415, 136] width 550 height 14
checkbox input "true"
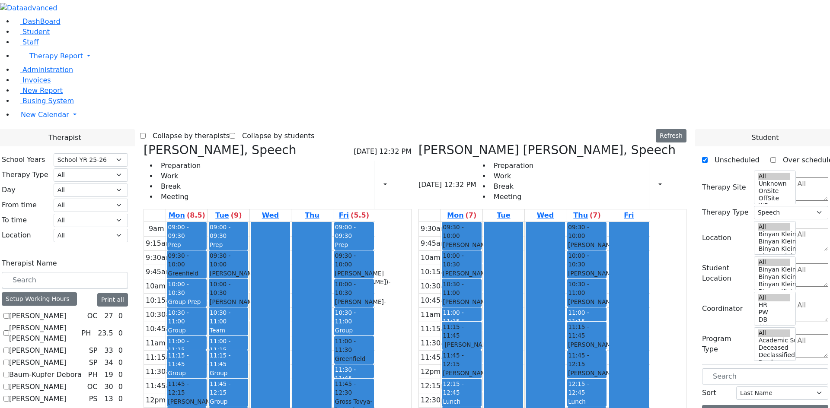
click at [51, 406] on label "Berger Gitty" at bounding box center [30, 411] width 42 height 10
click at [9, 408] on input "Berger Gitty" at bounding box center [6, 411] width 6 height 6
checkbox input "true"
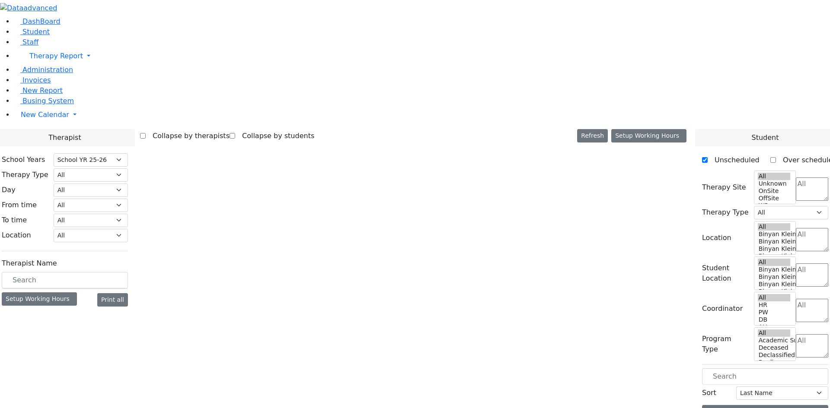
select select "212"
select select "3"
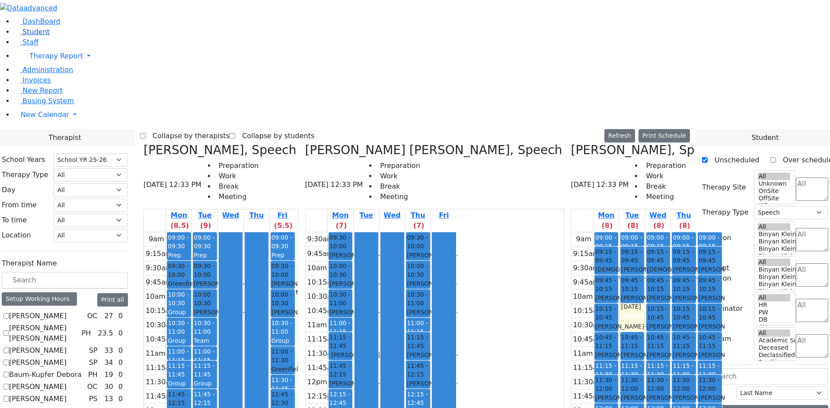
click at [28, 36] on span "Student" at bounding box center [35, 32] width 27 height 8
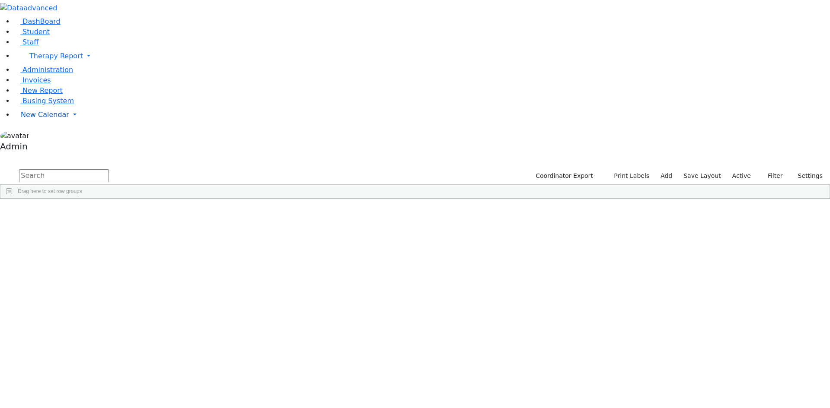
click at [40, 119] on span "New Calendar" at bounding box center [45, 115] width 48 height 8
click at [41, 136] on span "Calendar" at bounding box center [34, 132] width 31 height 8
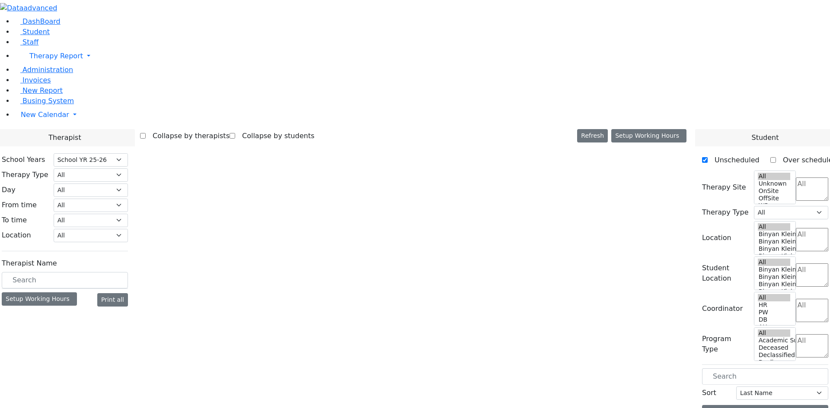
select select "212"
select select "3"
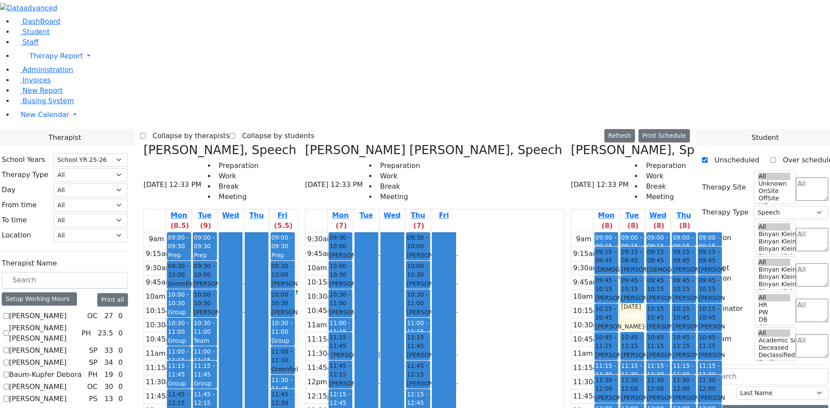
click at [143, 143] on icon at bounding box center [143, 150] width 0 height 14
checkbox input "false"
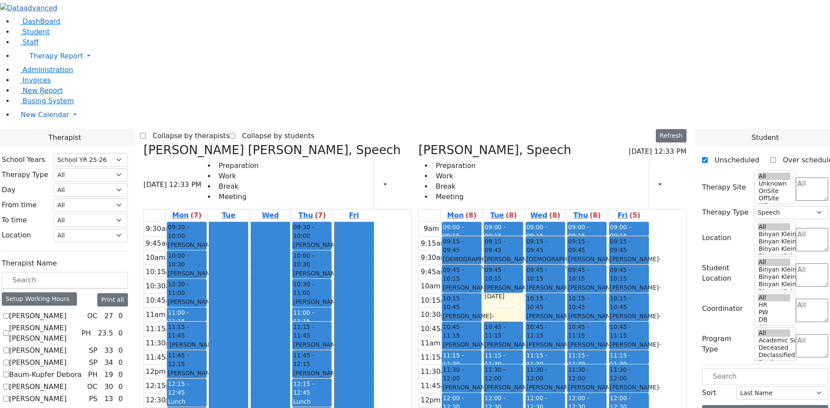
click at [143, 143] on icon at bounding box center [143, 150] width 0 height 14
checkbox input "false"
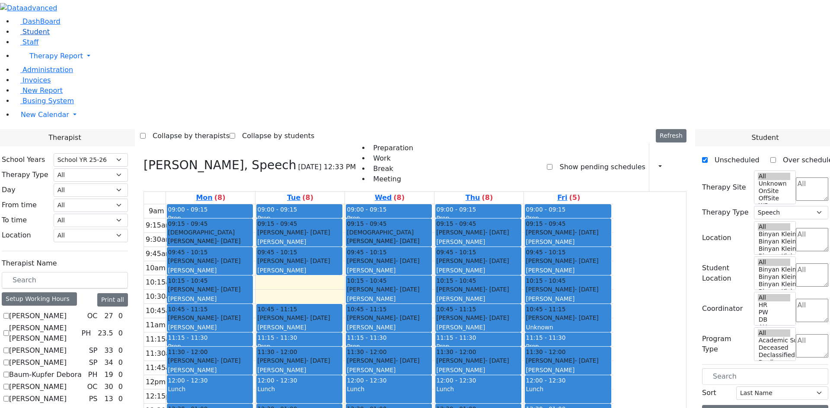
click at [35, 36] on span "Student" at bounding box center [35, 32] width 27 height 8
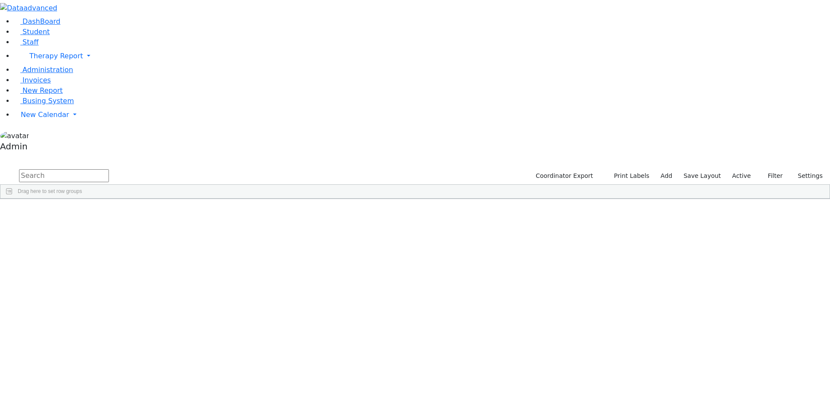
click at [109, 169] on input "text" at bounding box center [64, 175] width 90 height 13
click at [142, 249] on div "[PERSON_NAME]" at bounding box center [106, 255] width 71 height 12
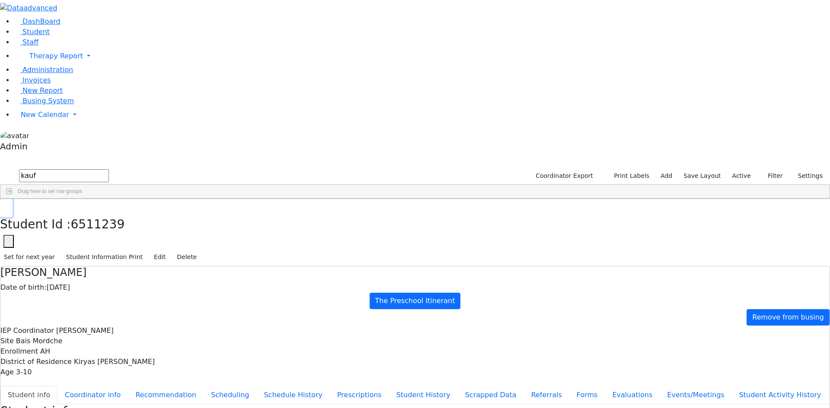
click at [9, 206] on icon "button" at bounding box center [6, 208] width 5 height 5
click at [516, 213] on div "Kaufman Jacob 02/16/2021 Horowitz Shira The Preschool Itinerant Kiryas Joel UFS…" at bounding box center [410, 237] width 820 height 48
click at [109, 169] on input "kauf" at bounding box center [64, 175] width 90 height 13
type input "katz"
click at [142, 346] on div "Samuel" at bounding box center [106, 352] width 71 height 12
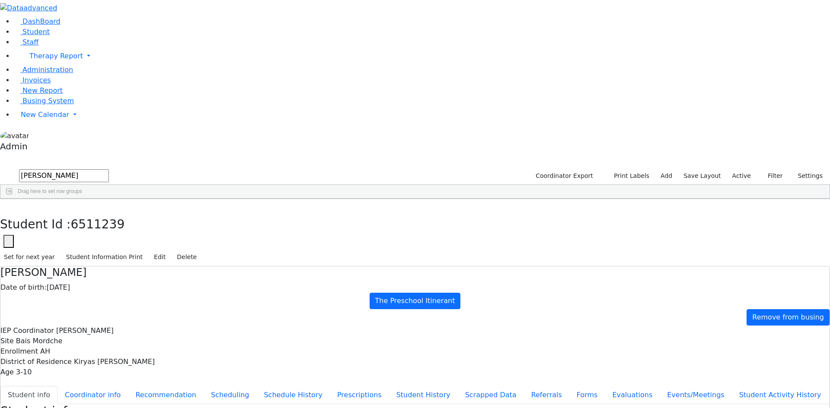
click at [142, 346] on div "Samuel" at bounding box center [106, 352] width 71 height 12
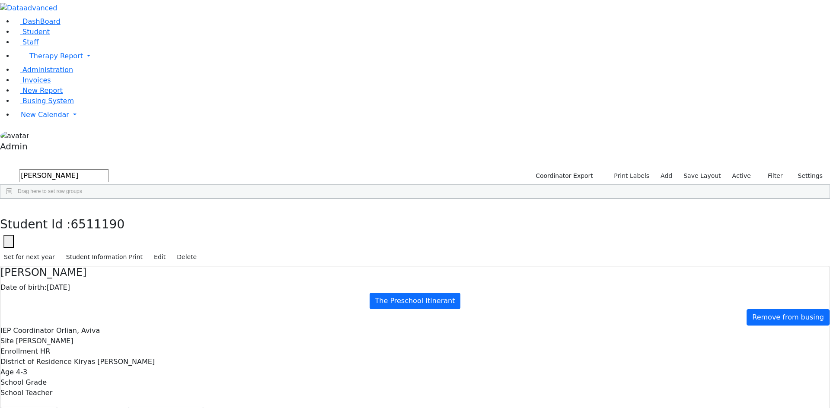
click at [204, 407] on button "Recommendation" at bounding box center [166, 416] width 76 height 18
checkbox input "true"
click at [9, 206] on icon "button" at bounding box center [6, 208] width 5 height 5
drag, startPoint x: 147, startPoint y: 35, endPoint x: 93, endPoint y: 38, distance: 53.7
click at [93, 38] on div "DashBoard Student Staff Therapy Report Student Old Calendar Report Admin" at bounding box center [415, 264] width 830 height 529
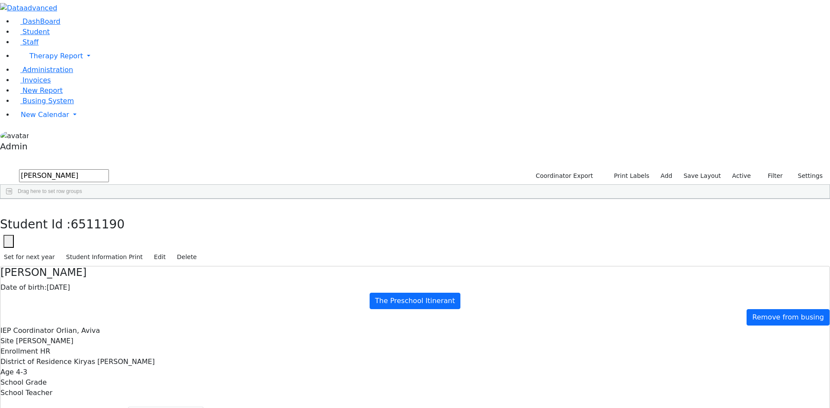
type input "weber"
